Goal: Information Seeking & Learning: Find specific fact

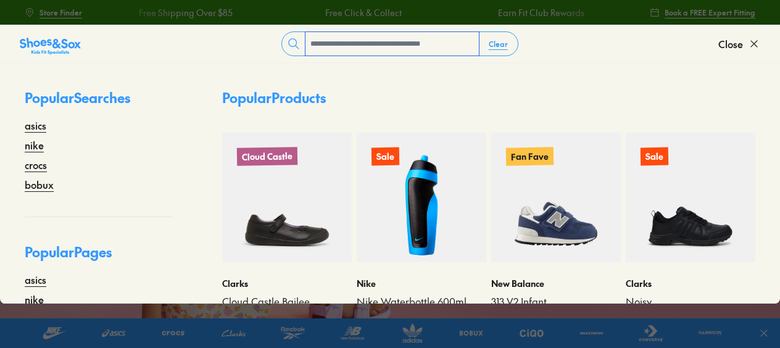
click at [327, 41] on input "text" at bounding box center [392, 43] width 173 height 23
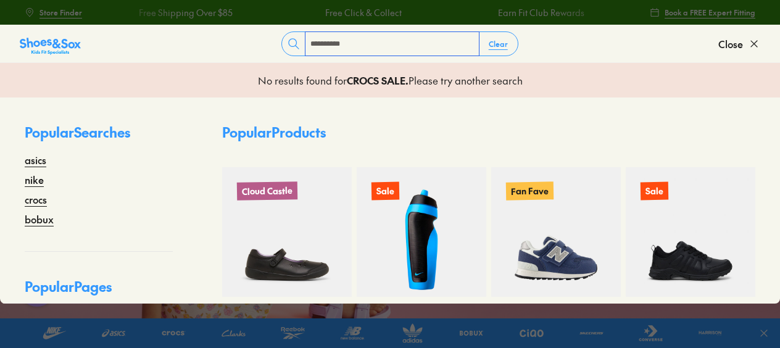
type input "**********"
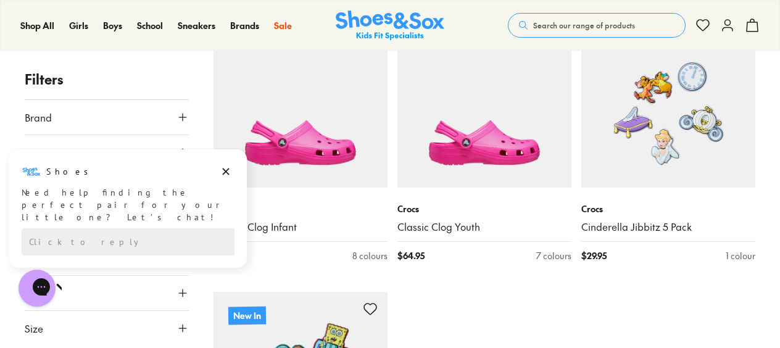
scroll to position [3519, 0]
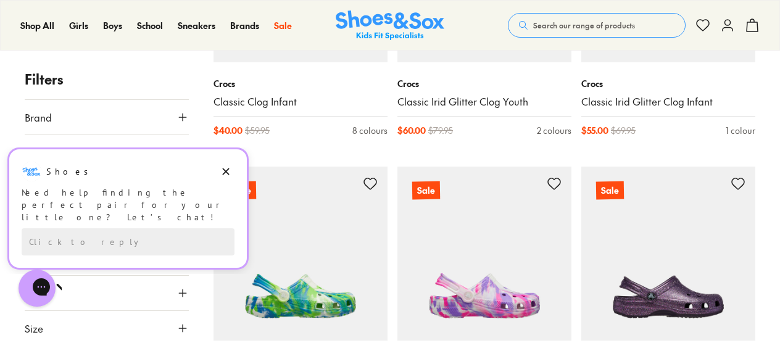
scroll to position [5927, 0]
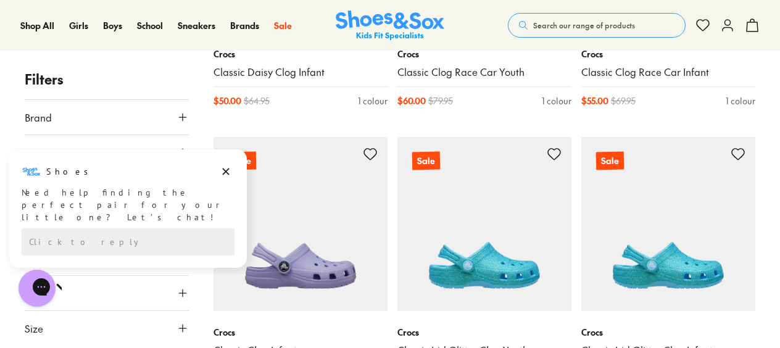
click at [558, 18] on button "Search our range of products" at bounding box center [597, 25] width 178 height 25
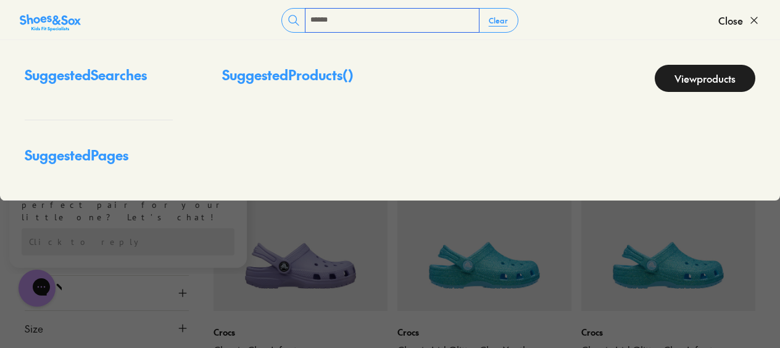
type input "******"
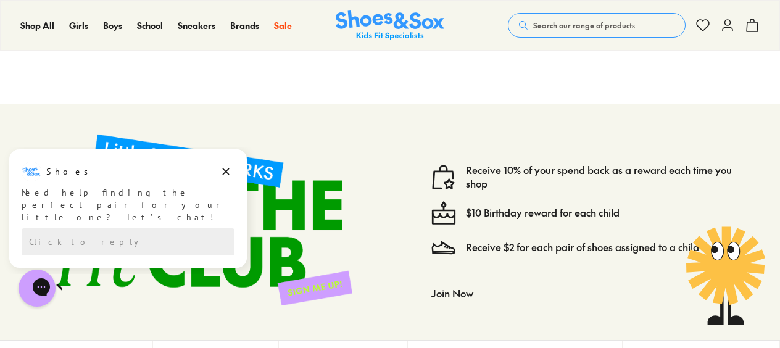
scroll to position [2346, 0]
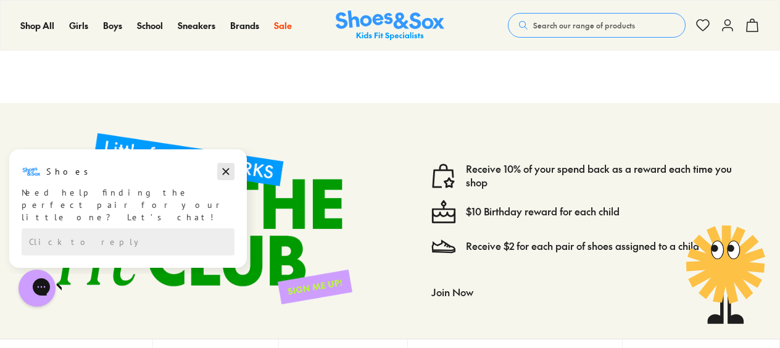
click at [225, 169] on icon "Dismiss campaign" at bounding box center [226, 171] width 12 height 15
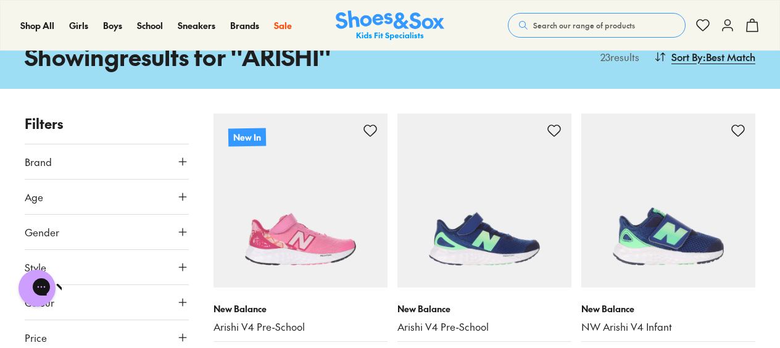
scroll to position [0, 0]
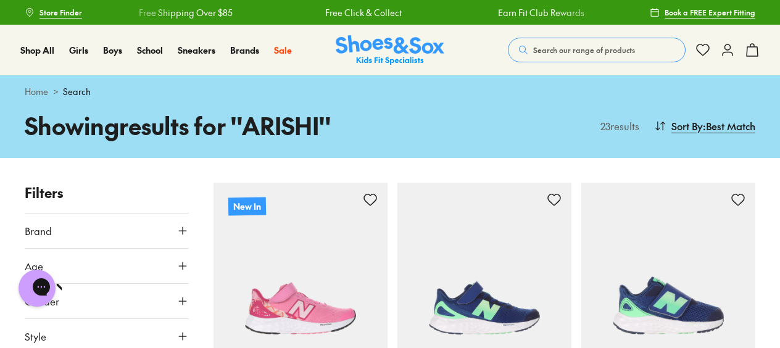
click at [552, 53] on span "Search our range of products" at bounding box center [584, 49] width 102 height 11
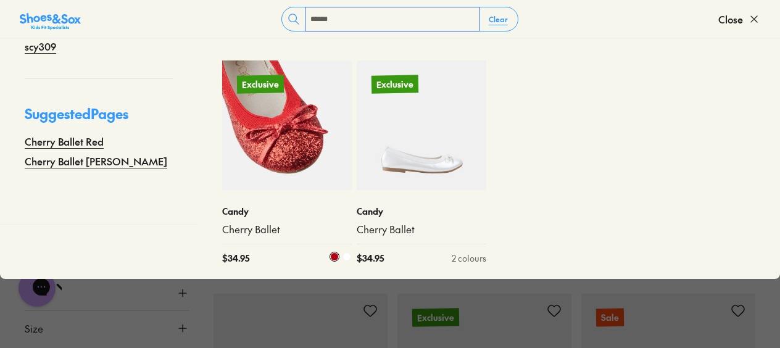
scroll to position [247, 0]
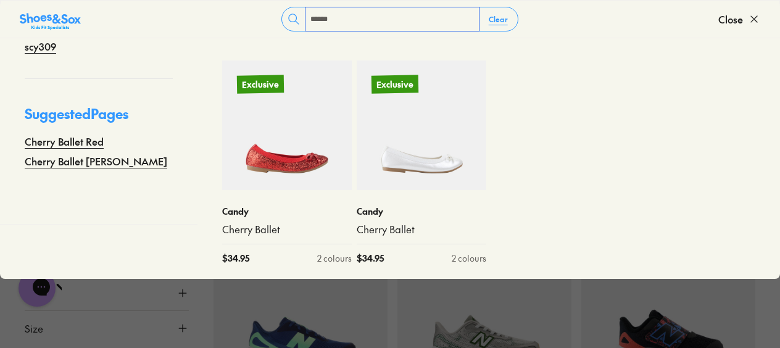
type input "******"
drag, startPoint x: 346, startPoint y: 14, endPoint x: 284, endPoint y: 20, distance: 62.1
click at [286, 19] on div "****** Clear" at bounding box center [400, 19] width 237 height 25
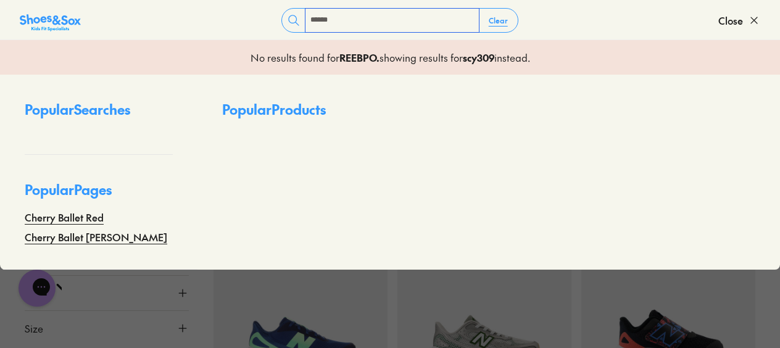
scroll to position [0, 0]
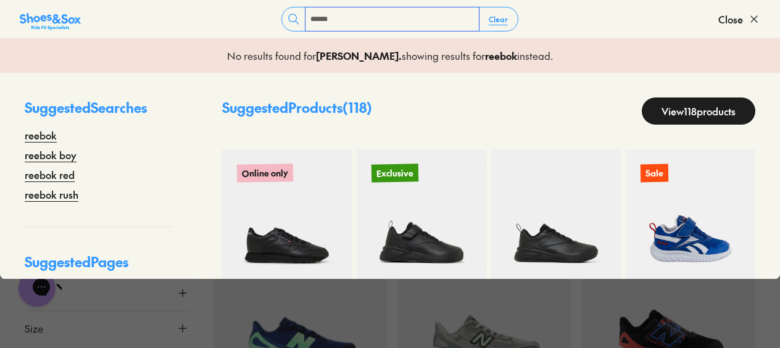
type input "******"
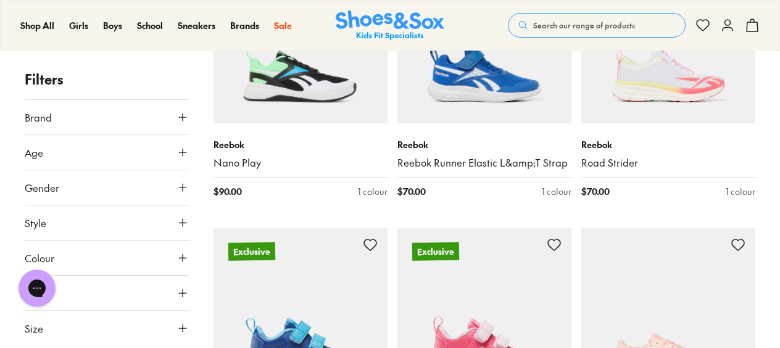
scroll to position [2902, 0]
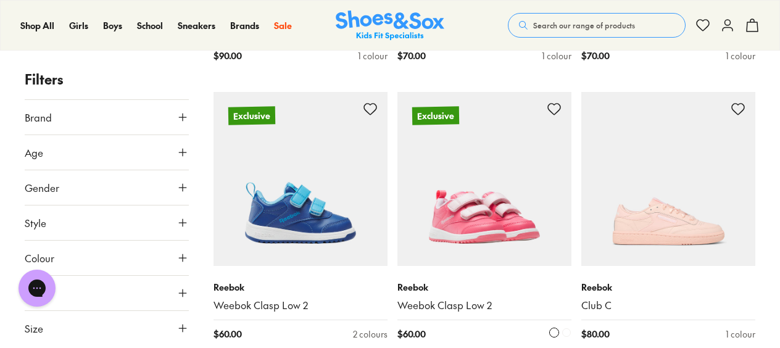
click at [478, 204] on img at bounding box center [485, 179] width 174 height 174
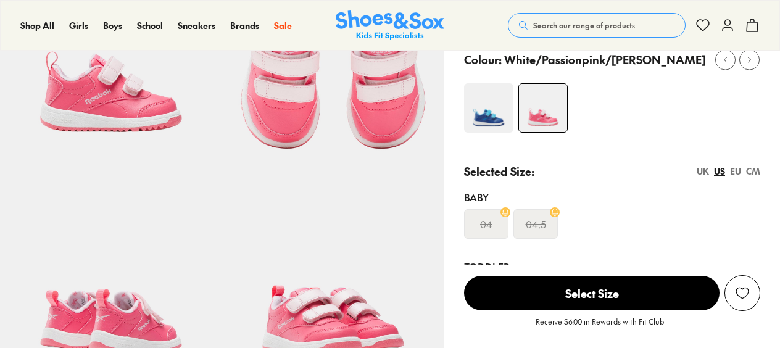
select select "*"
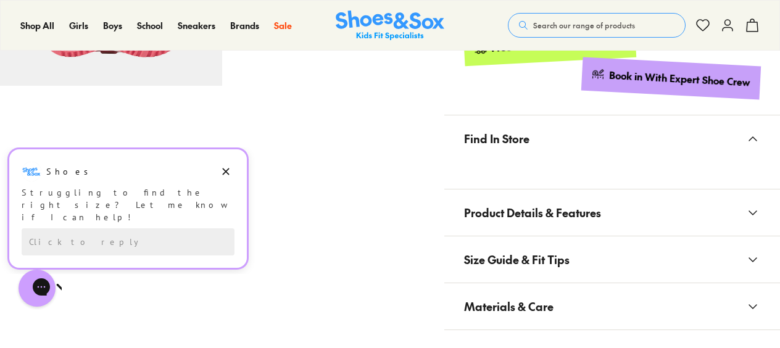
scroll to position [741, 0]
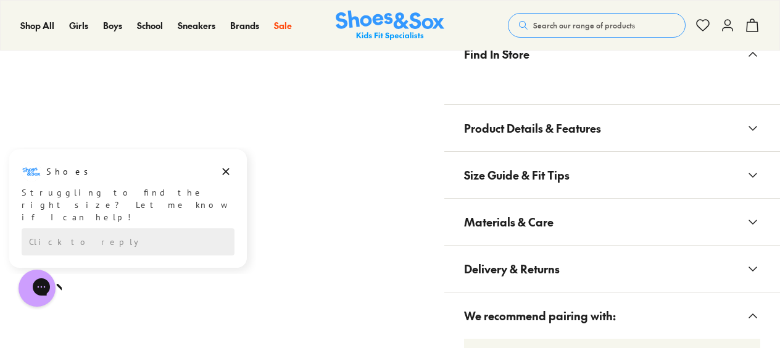
click at [635, 245] on button "Materials & Care" at bounding box center [613, 222] width 336 height 46
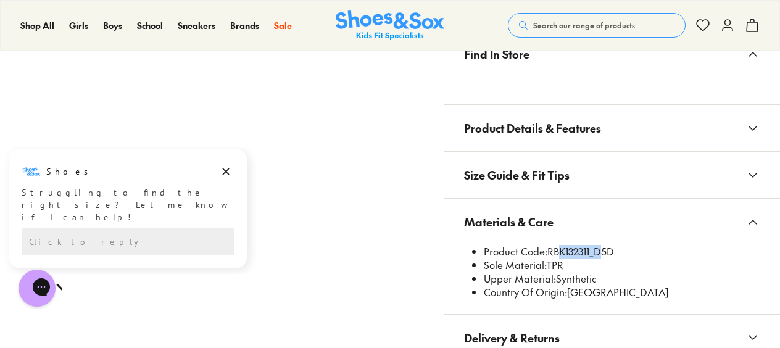
drag, startPoint x: 620, startPoint y: 282, endPoint x: 667, endPoint y: 282, distance: 47.5
click at [667, 259] on li "Product Code: RBK132311_D5D" at bounding box center [622, 252] width 277 height 14
drag, startPoint x: 667, startPoint y: 282, endPoint x: 640, endPoint y: 290, distance: 28.9
click at [672, 272] on li "Sole Material: TPR" at bounding box center [622, 266] width 277 height 14
drag, startPoint x: 618, startPoint y: 284, endPoint x: 682, endPoint y: 283, distance: 63.6
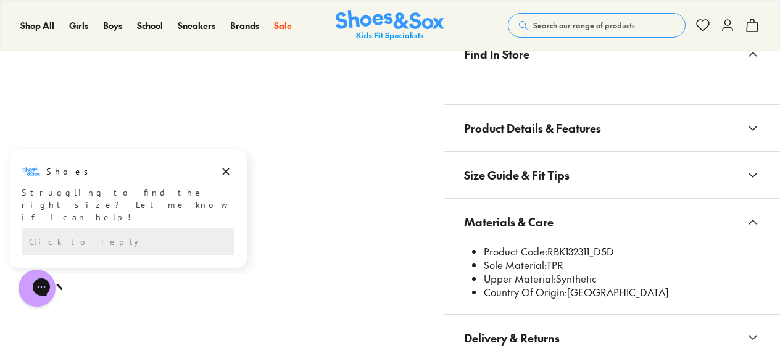
click at [682, 259] on li "Product Code: RBK132311_D5D" at bounding box center [622, 252] width 277 height 14
drag, startPoint x: 682, startPoint y: 283, endPoint x: 672, endPoint y: 287, distance: 10.5
copy li "RBK132311_D5D"
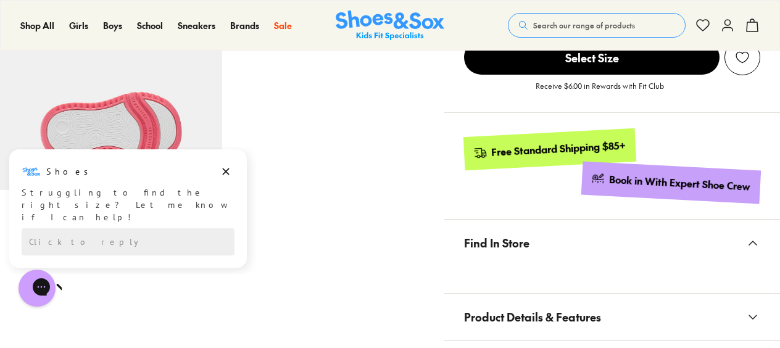
scroll to position [432, 0]
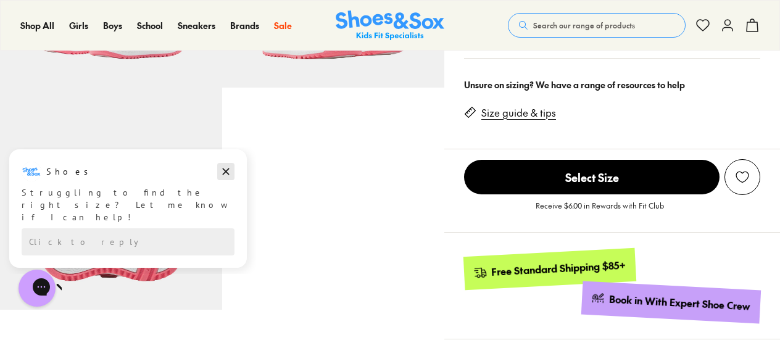
click at [225, 172] on icon "Dismiss campaign" at bounding box center [226, 171] width 12 height 15
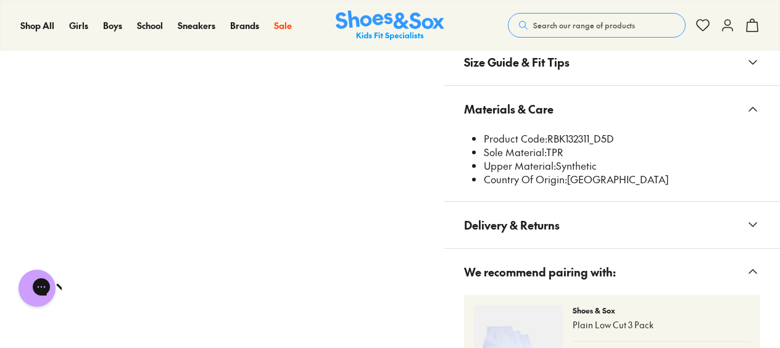
scroll to position [864, 0]
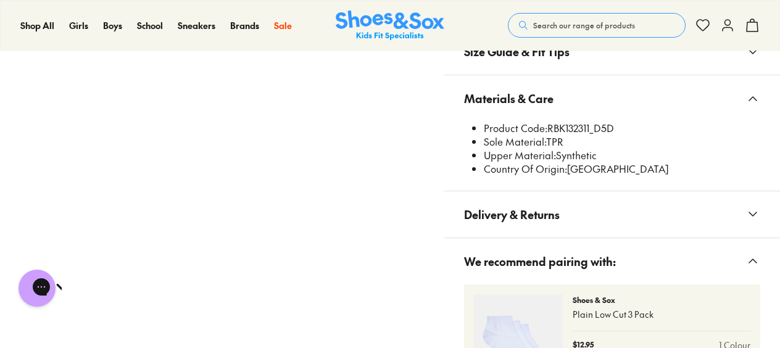
click at [714, 135] on li "Product Code: RBK132311_D5D" at bounding box center [622, 129] width 277 height 14
click at [693, 162] on li "Upper Material: Synthetic" at bounding box center [622, 156] width 277 height 14
drag, startPoint x: 661, startPoint y: 156, endPoint x: 617, endPoint y: 162, distance: 43.7
click at [617, 135] on li "Product Code: RBK132311_D5D" at bounding box center [622, 129] width 277 height 14
drag, startPoint x: 617, startPoint y: 162, endPoint x: 625, endPoint y: 159, distance: 7.8
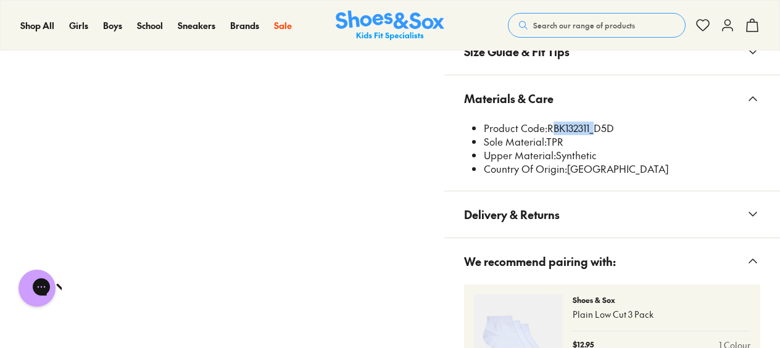
copy li "RBK132311"
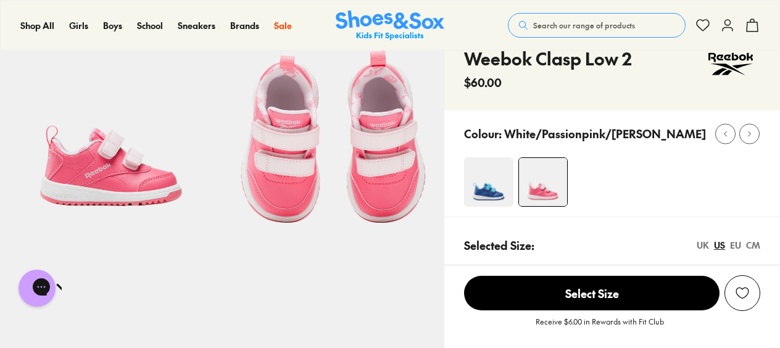
scroll to position [0, 0]
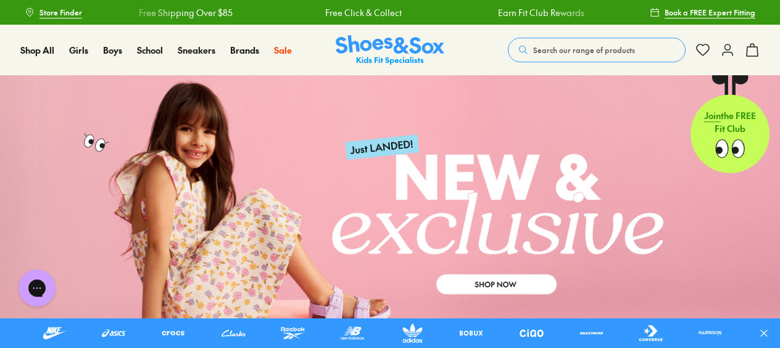
click at [585, 42] on button "Search our range of products" at bounding box center [597, 50] width 178 height 25
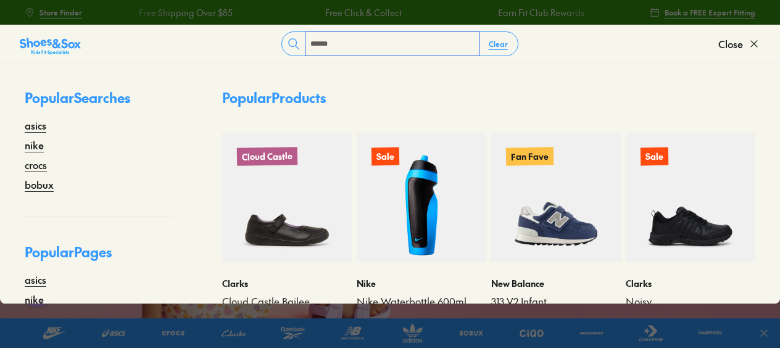
type input "******"
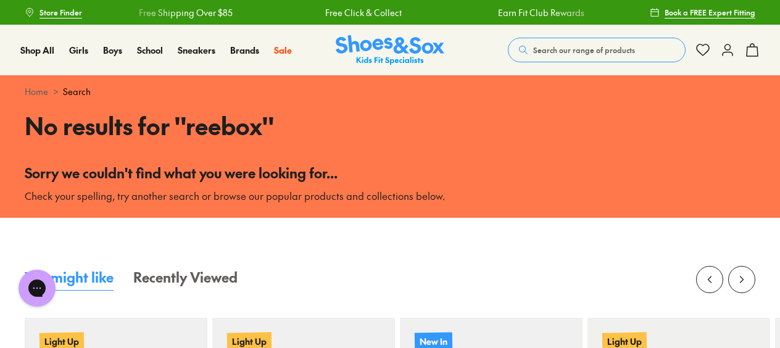
click at [572, 48] on span "Search our range of products" at bounding box center [584, 49] width 102 height 11
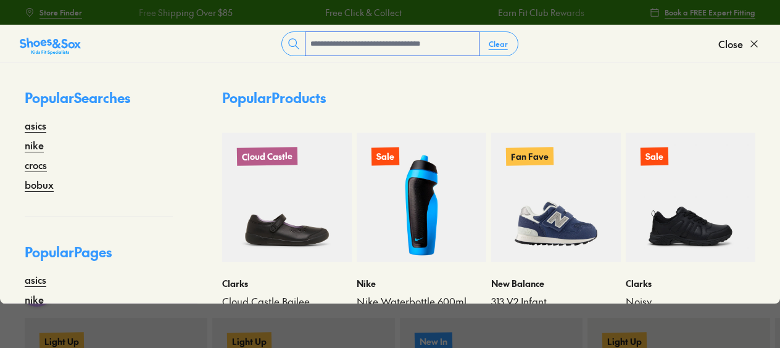
click at [353, 45] on input "text" at bounding box center [392, 43] width 173 height 23
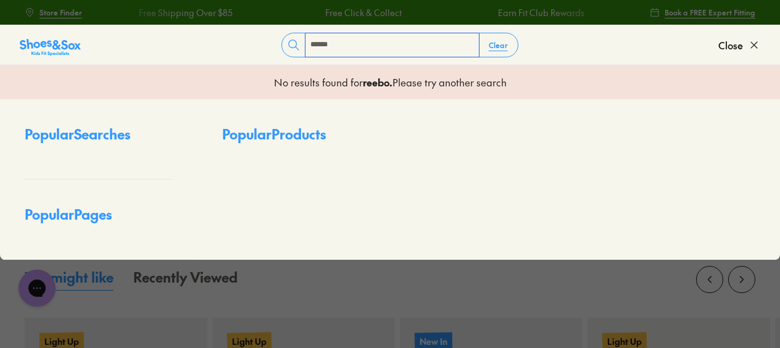
type input "******"
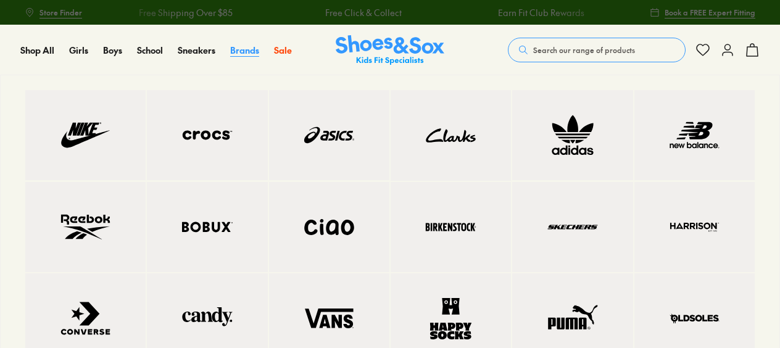
click at [240, 47] on span "Brands" at bounding box center [244, 50] width 29 height 12
click at [240, 50] on span "Brands" at bounding box center [244, 50] width 29 height 12
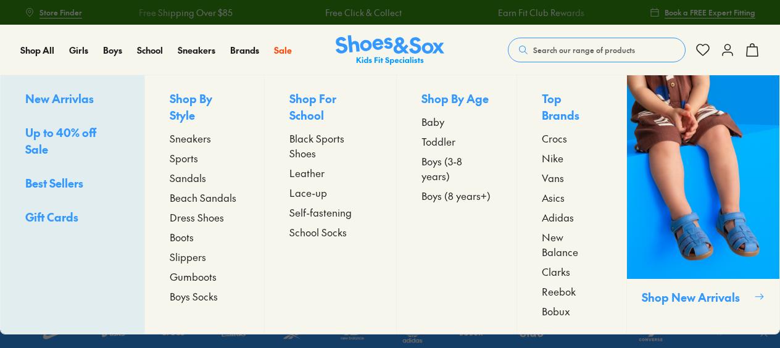
click at [558, 284] on span "Reebok" at bounding box center [559, 291] width 34 height 15
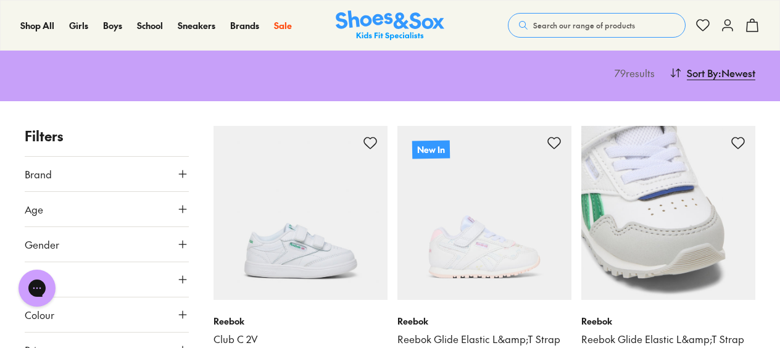
click at [656, 259] on img at bounding box center [669, 213] width 174 height 174
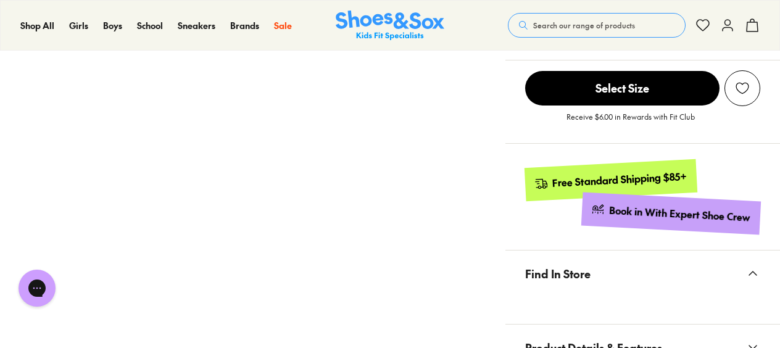
select select "*"
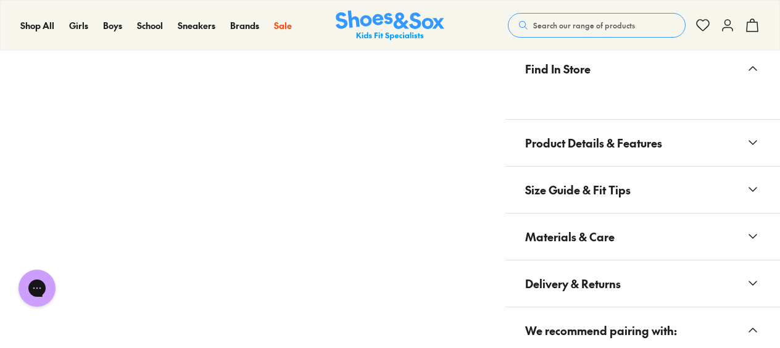
scroll to position [864, 0]
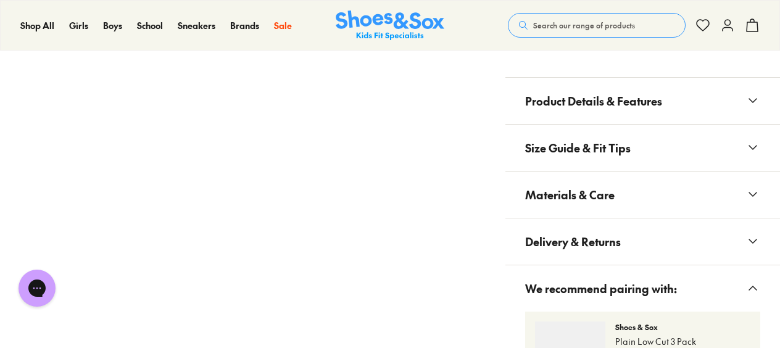
click at [751, 190] on icon at bounding box center [753, 194] width 15 height 15
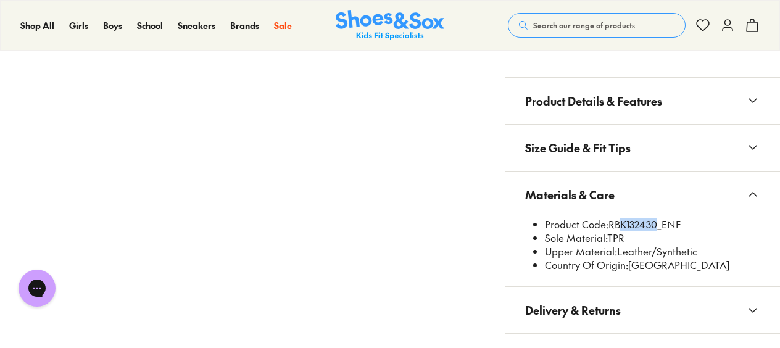
drag, startPoint x: 657, startPoint y: 220, endPoint x: 617, endPoint y: 220, distance: 40.1
click at [617, 220] on li "Product Code: RBK132430_ENF" at bounding box center [652, 225] width 215 height 14
drag, startPoint x: 617, startPoint y: 220, endPoint x: 656, endPoint y: 242, distance: 44.8
click at [656, 245] on li "Upper Material: Leather/Synthetic" at bounding box center [652, 252] width 215 height 14
drag, startPoint x: 658, startPoint y: 221, endPoint x: 614, endPoint y: 226, distance: 44.1
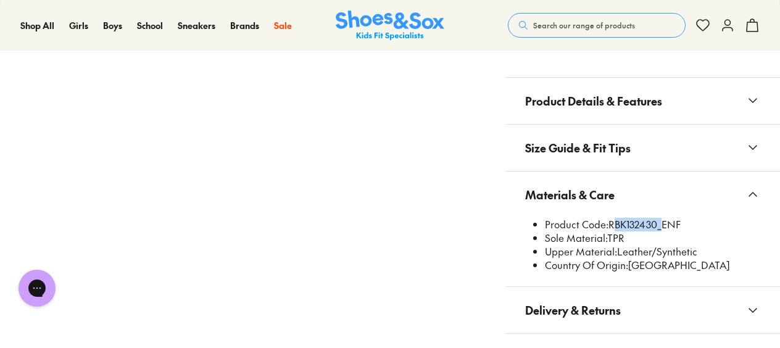
click at [614, 226] on li "Product Code: RBK132430_ENF" at bounding box center [652, 225] width 215 height 14
drag, startPoint x: 614, startPoint y: 226, endPoint x: 622, endPoint y: 221, distance: 8.9
copy li "RBK132430"
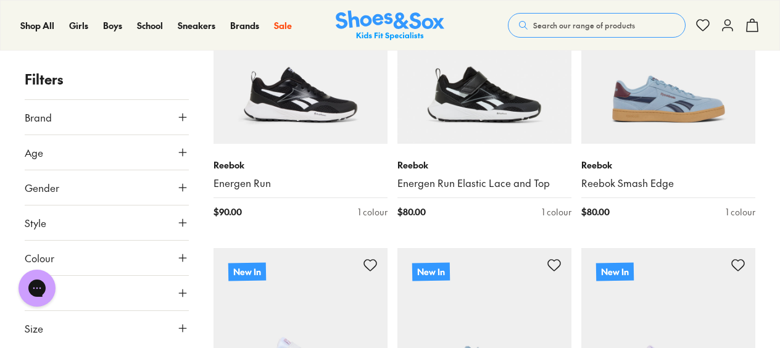
scroll to position [934, 0]
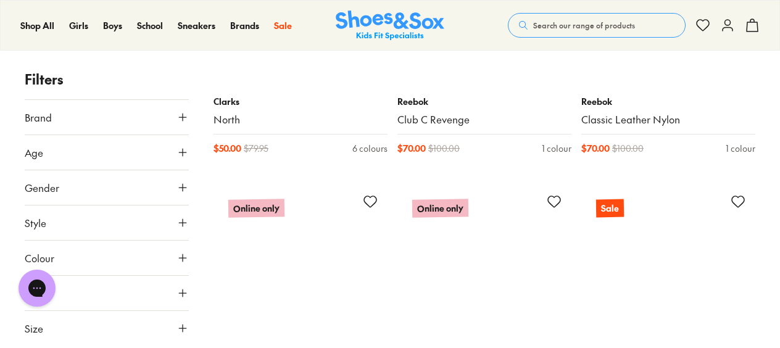
scroll to position [7046, 0]
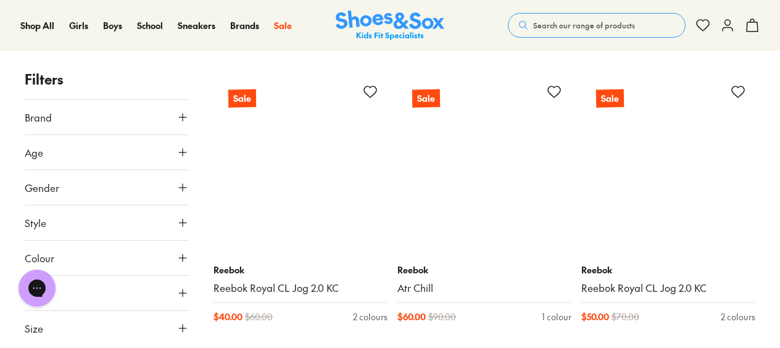
scroll to position [9948, 0]
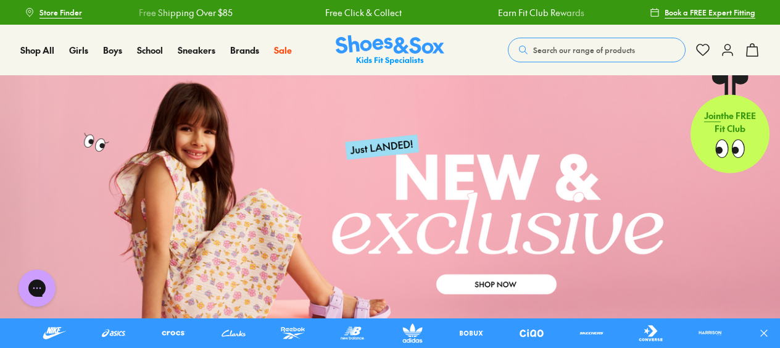
click at [577, 53] on span "Search our range of products" at bounding box center [584, 49] width 102 height 11
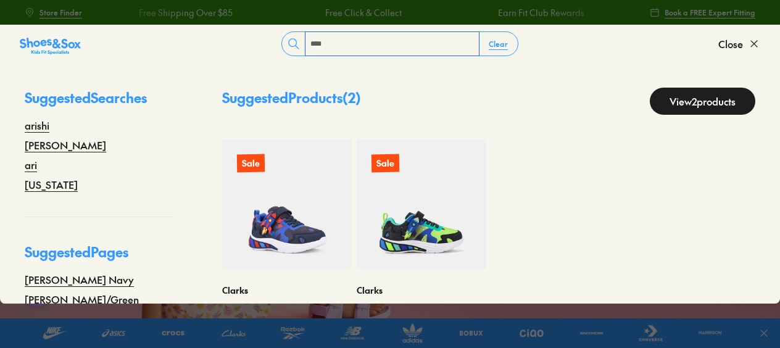
type input "****"
